Goal: Information Seeking & Learning: Learn about a topic

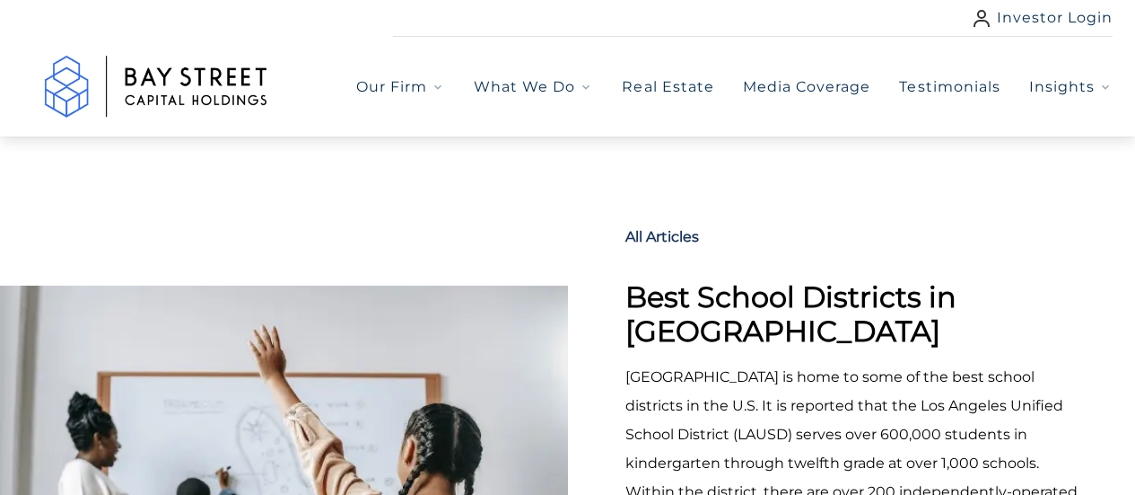
select select "***"
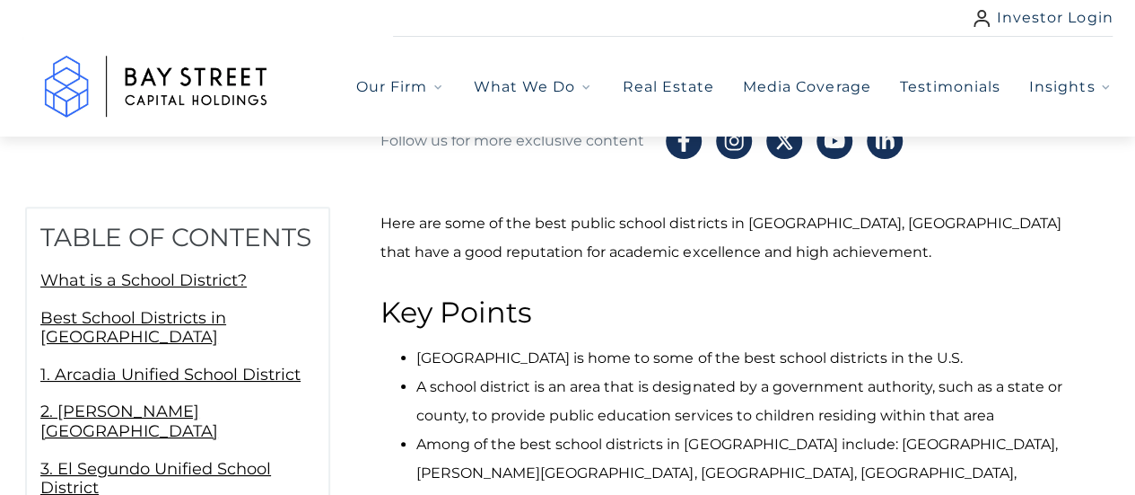
scroll to position [748, 0]
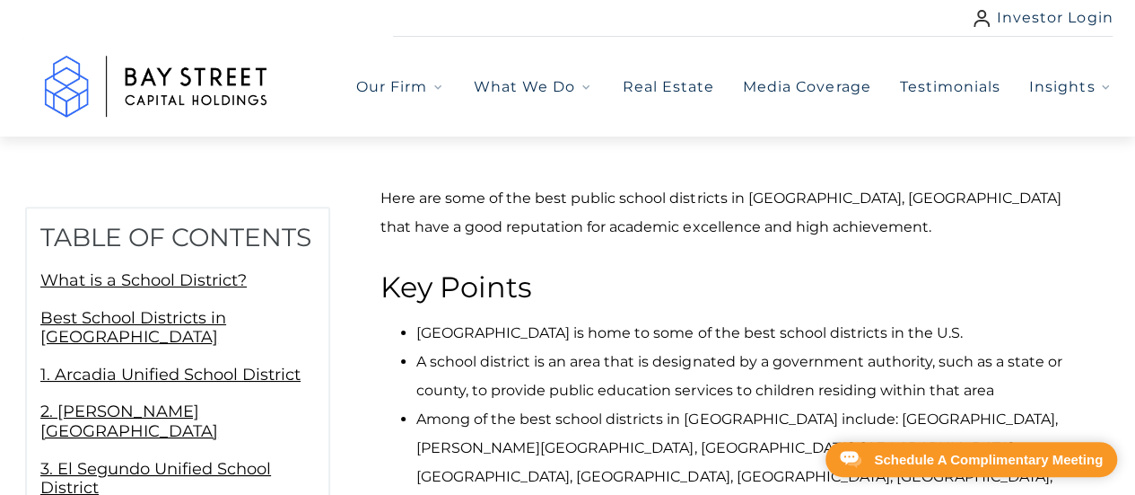
drag, startPoint x: 391, startPoint y: 314, endPoint x: 964, endPoint y: 314, distance: 572.6
click at [964, 319] on ul "[GEOGRAPHIC_DATA] is home to some of the best school districts in the U.S. A sc…" at bounding box center [735, 419] width 708 height 201
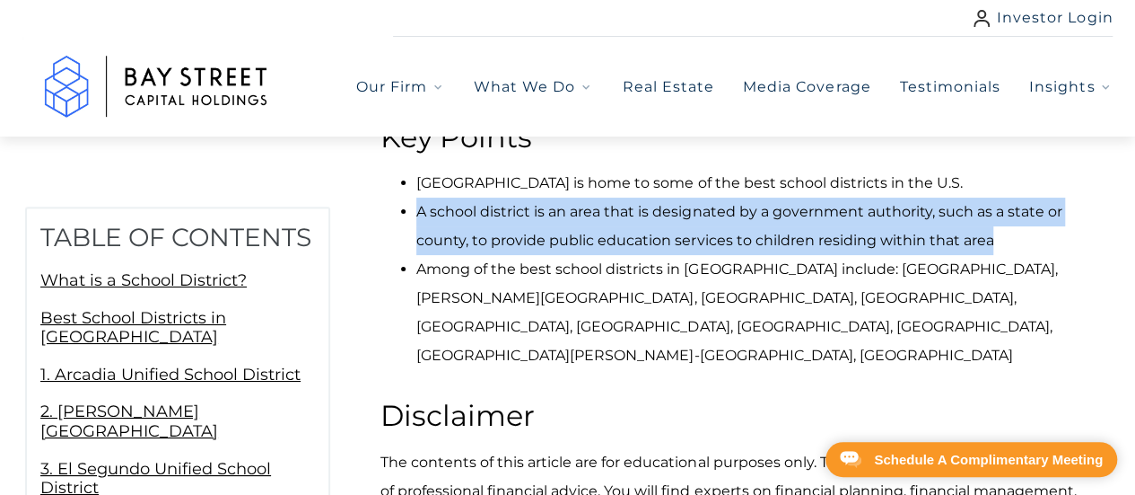
drag, startPoint x: 407, startPoint y: 187, endPoint x: 1023, endPoint y: 204, distance: 616.8
click at [1023, 204] on li "A school district is an area that is designated by a government authority, such…" at bounding box center [752, 225] width 672 height 57
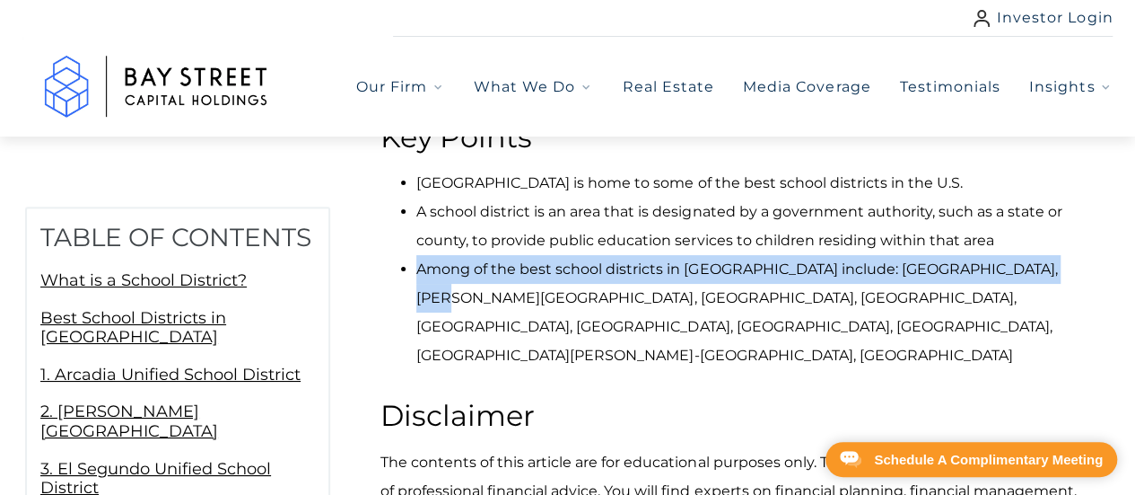
drag, startPoint x: 421, startPoint y: 240, endPoint x: 1026, endPoint y: 245, distance: 604.9
click at [1058, 255] on li "Among of the best school districts in [GEOGRAPHIC_DATA] include: [GEOGRAPHIC_DA…" at bounding box center [752, 312] width 672 height 115
click at [1026, 255] on li "Among of the best school districts in [GEOGRAPHIC_DATA] include: [GEOGRAPHIC_DA…" at bounding box center [752, 312] width 672 height 115
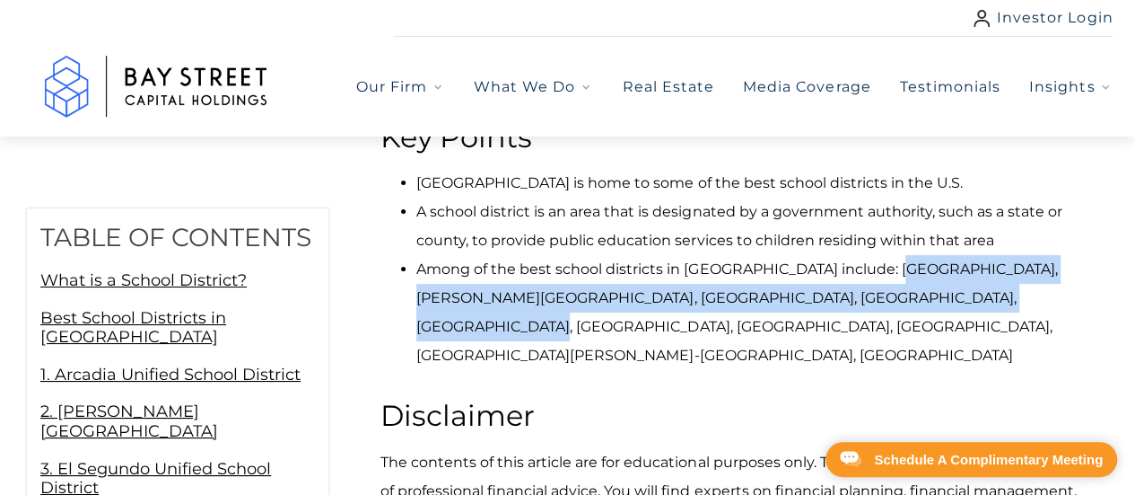
drag, startPoint x: 890, startPoint y: 235, endPoint x: 973, endPoint y: 259, distance: 86.1
click at [973, 259] on li "Among of the best school districts in [GEOGRAPHIC_DATA] include: [GEOGRAPHIC_DA…" at bounding box center [752, 312] width 672 height 115
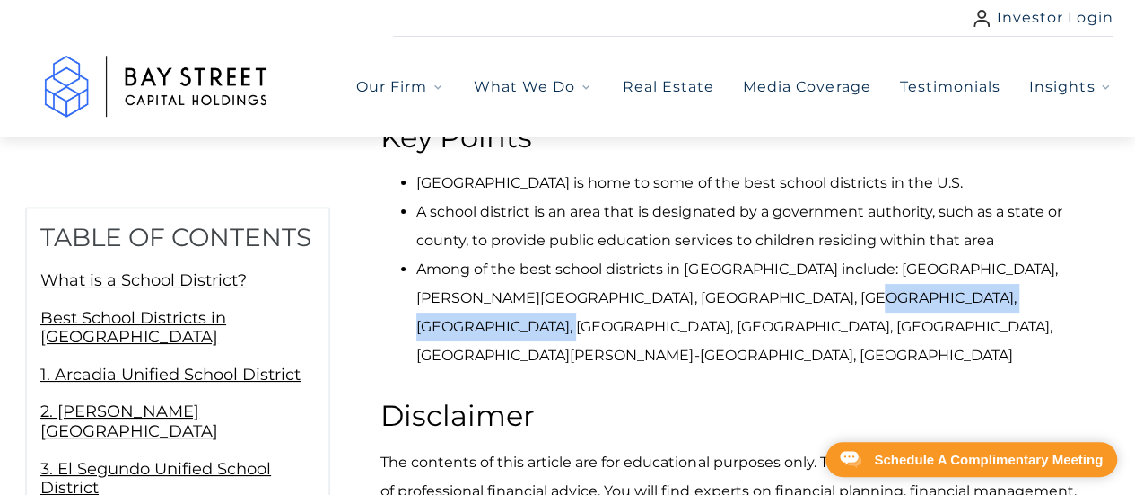
drag, startPoint x: 982, startPoint y: 268, endPoint x: 732, endPoint y: 271, distance: 249.5
click at [732, 271] on li "Among of the best school districts in [GEOGRAPHIC_DATA] include: [GEOGRAPHIC_DA…" at bounding box center [752, 312] width 672 height 115
drag, startPoint x: 581, startPoint y: 326, endPoint x: 821, endPoint y: 346, distance: 241.3
click at [1058, 328] on li "Among of the best school districts in [GEOGRAPHIC_DATA] include: [GEOGRAPHIC_DA…" at bounding box center [752, 312] width 672 height 115
drag, startPoint x: 479, startPoint y: 353, endPoint x: 1084, endPoint y: 351, distance: 604.9
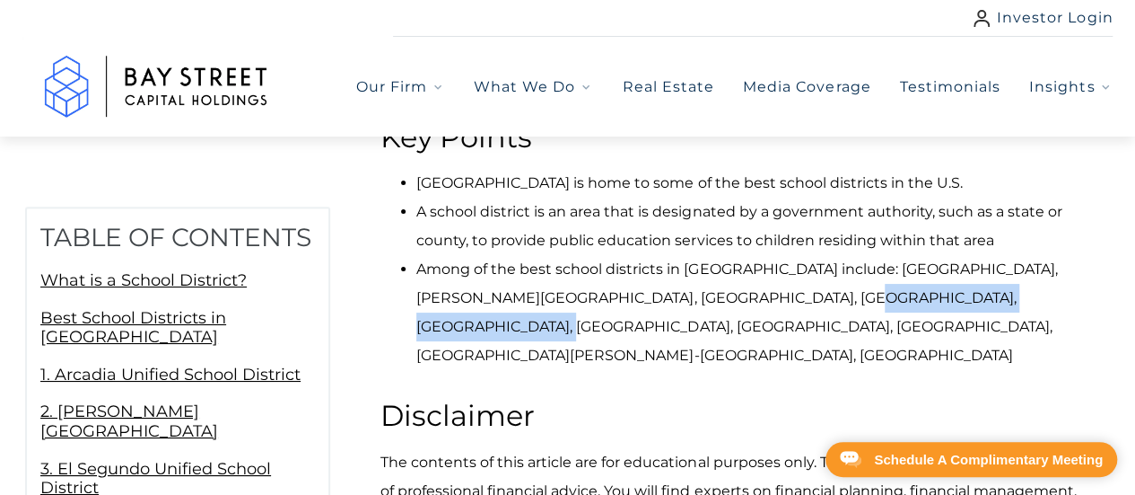
click at [1084, 351] on li "Among of the best school districts in [GEOGRAPHIC_DATA] include: [GEOGRAPHIC_DA…" at bounding box center [752, 312] width 672 height 115
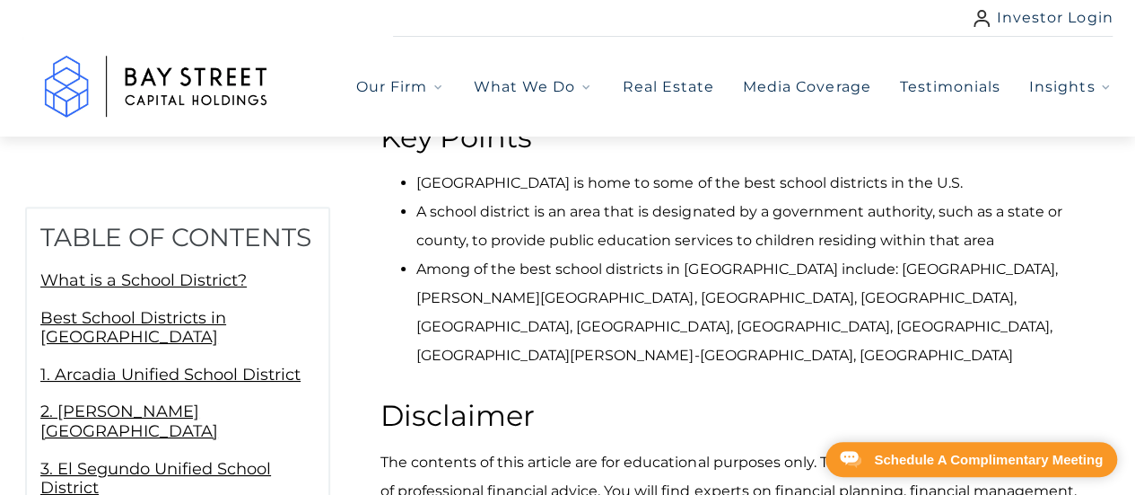
drag, startPoint x: 1073, startPoint y: 353, endPoint x: 796, endPoint y: 366, distance: 277.7
click at [796, 366] on li "Among of the best school districts in [GEOGRAPHIC_DATA] include: [GEOGRAPHIC_DA…" at bounding box center [752, 312] width 672 height 115
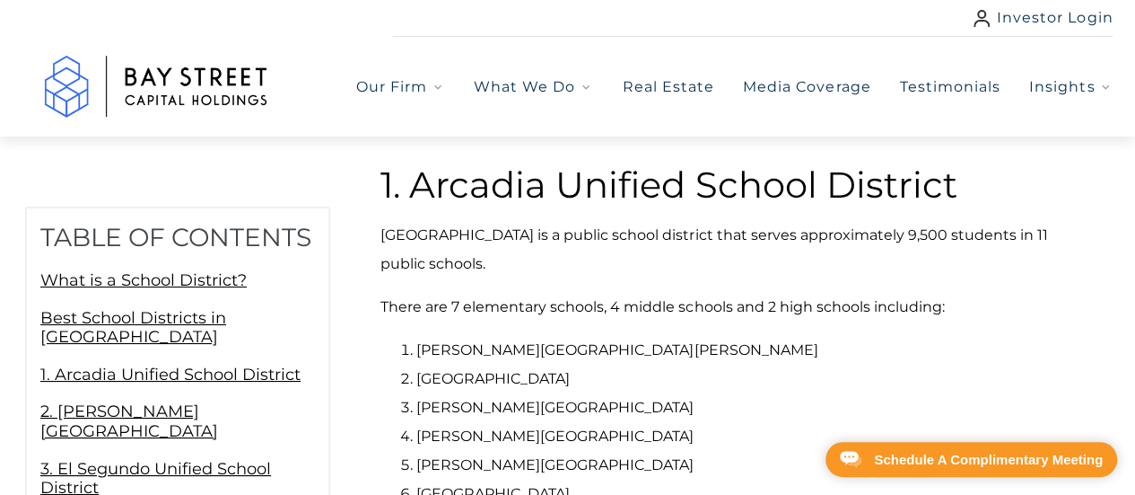
scroll to position [2543, 0]
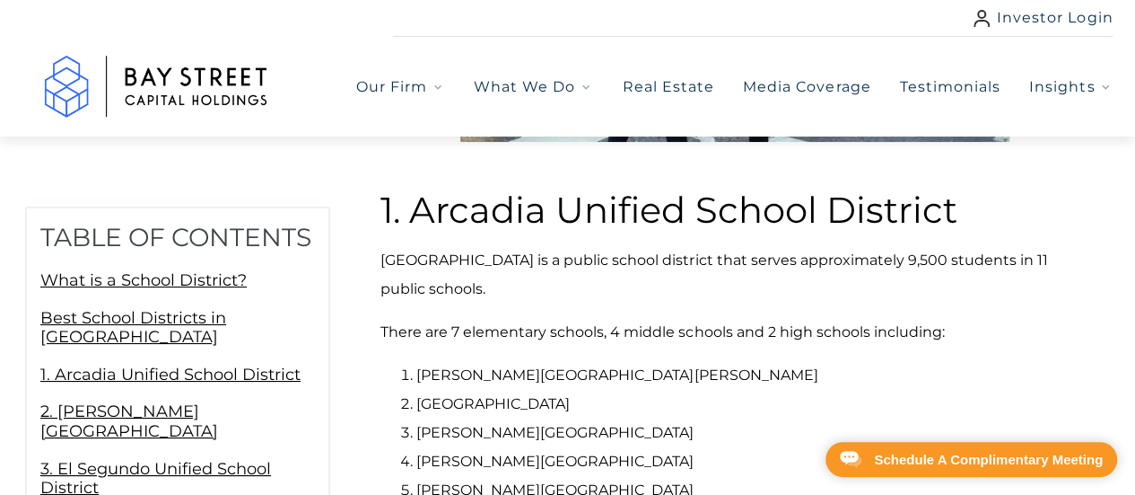
drag, startPoint x: 385, startPoint y: 259, endPoint x: 556, endPoint y: 284, distance: 173.1
click at [556, 284] on p "[GEOGRAPHIC_DATA] is a public school district that serves approximately 9,500 s…" at bounding box center [735, 274] width 708 height 57
click at [560, 280] on p "[GEOGRAPHIC_DATA] is a public school district that serves approximately 9,500 s…" at bounding box center [735, 274] width 708 height 57
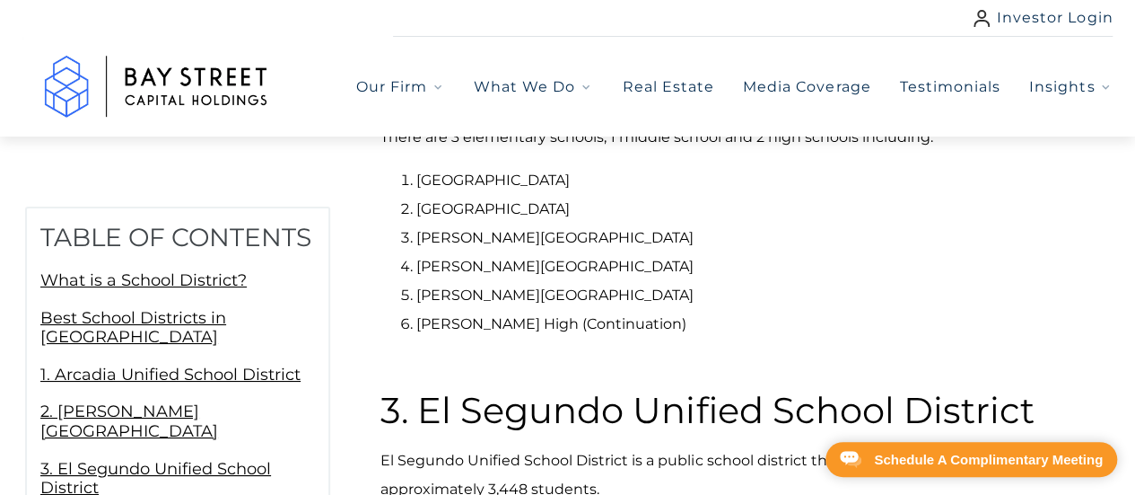
scroll to position [3440, 0]
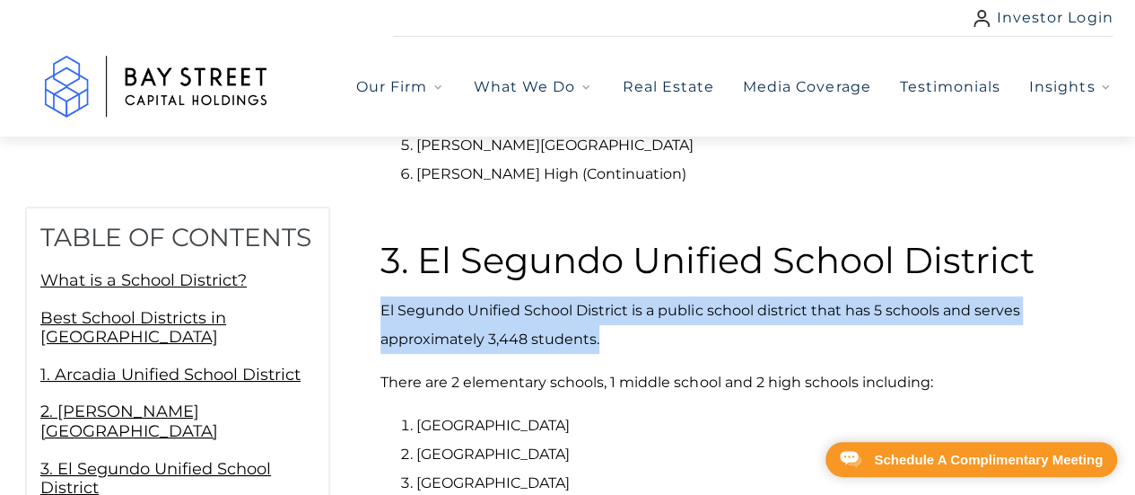
drag, startPoint x: 621, startPoint y: 293, endPoint x: 348, endPoint y: 266, distance: 274.3
click at [556, 296] on p "El Segundo Unified School District is a public school district that has 5 schoo…" at bounding box center [735, 324] width 708 height 57
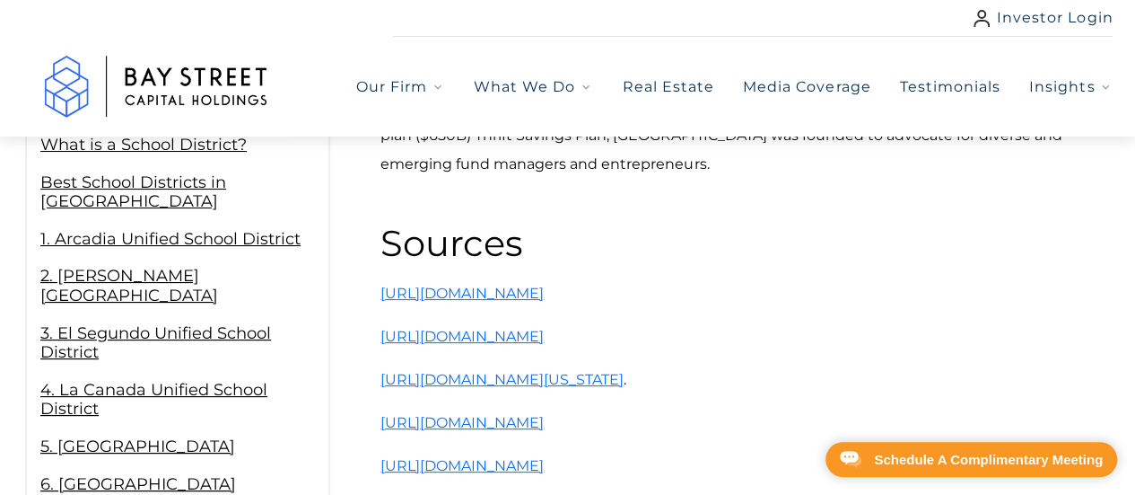
scroll to position [7928, 0]
